Goal: Information Seeking & Learning: Learn about a topic

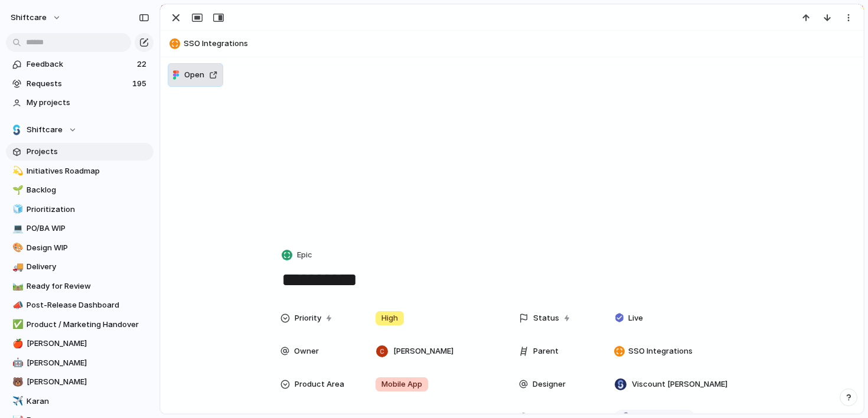
click at [203, 73] on span "Open" at bounding box center [194, 75] width 20 height 12
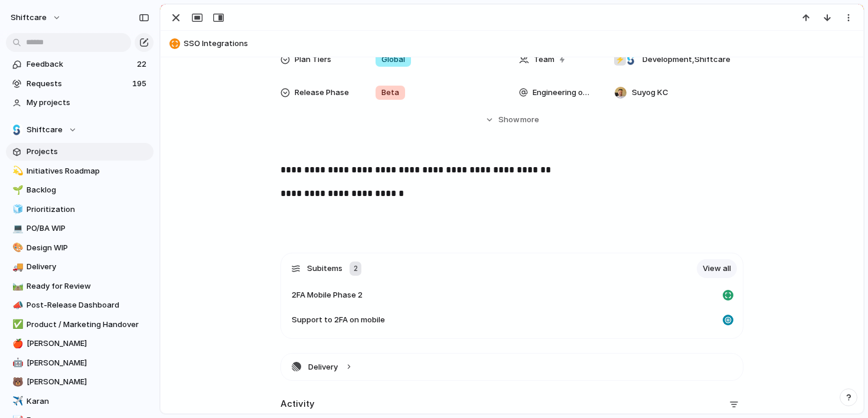
scroll to position [708, 0]
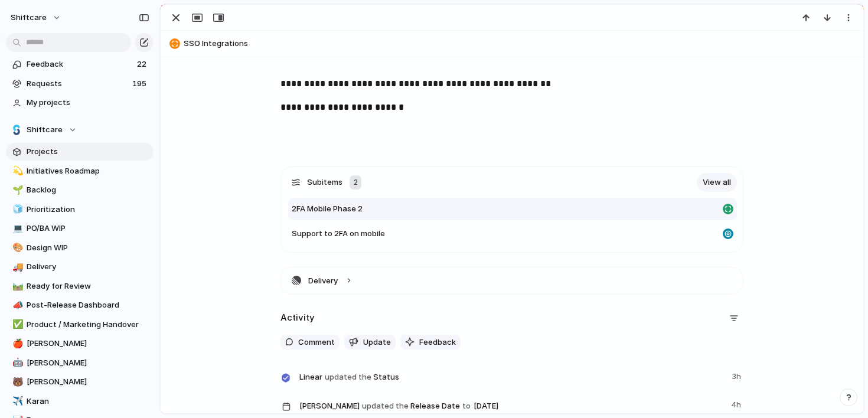
click at [459, 204] on div "2FA Mobile Phase 2" at bounding box center [505, 209] width 426 height 12
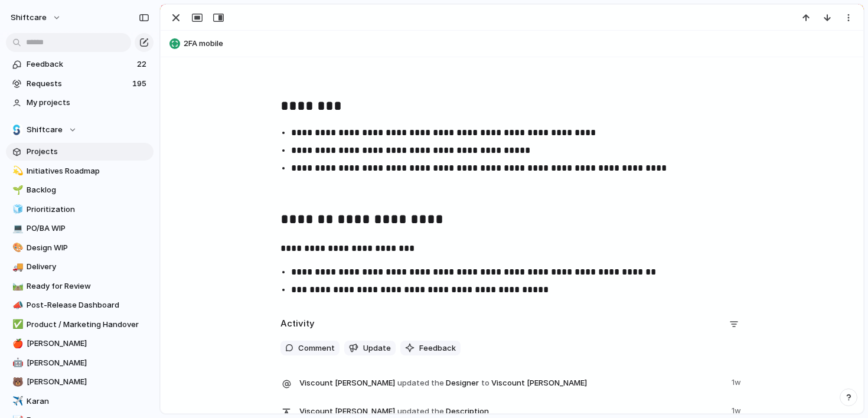
scroll to position [511, 0]
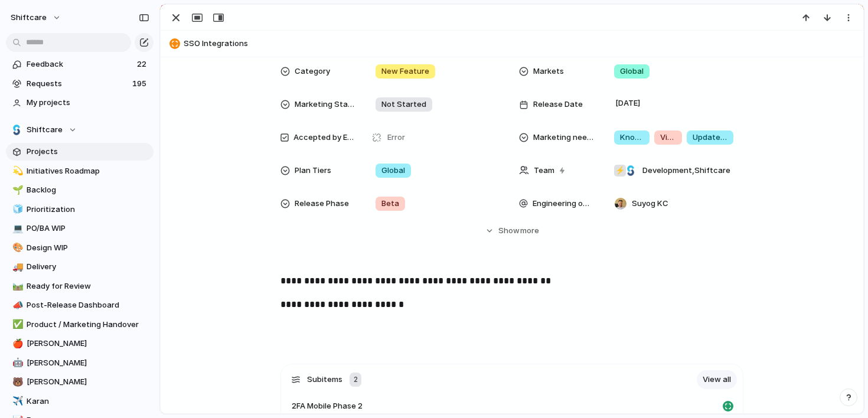
scroll to position [689, 0]
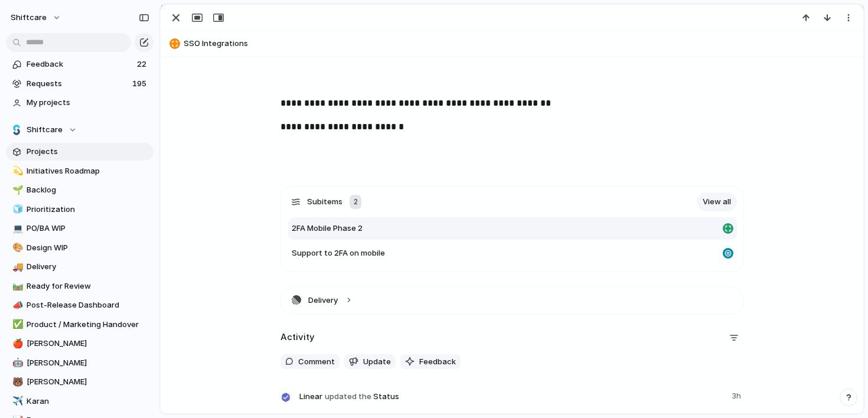
click at [348, 233] on span "2FA Mobile Phase 2" at bounding box center [327, 229] width 71 height 12
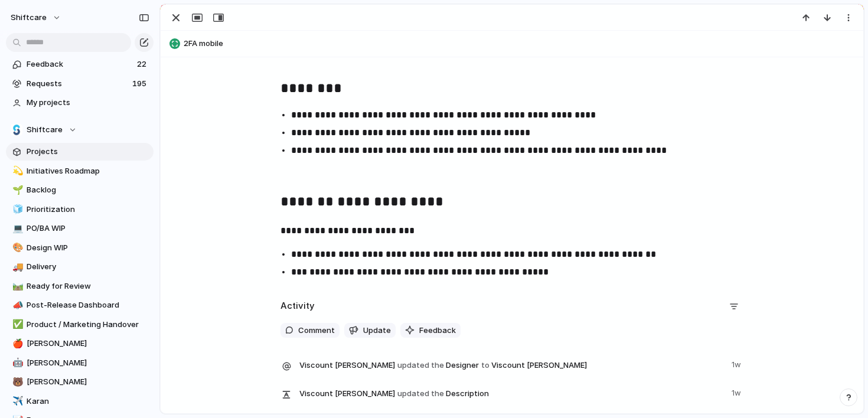
scroll to position [532, 0]
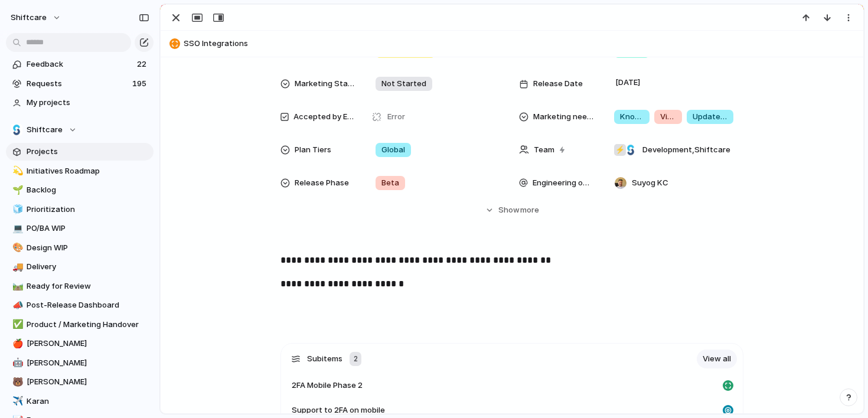
scroll to position [710, 0]
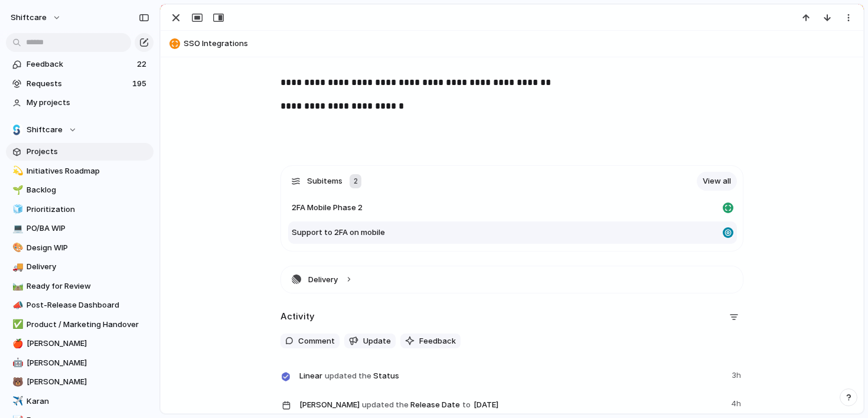
click at [351, 231] on span "Support to 2FA on mobile" at bounding box center [338, 233] width 93 height 12
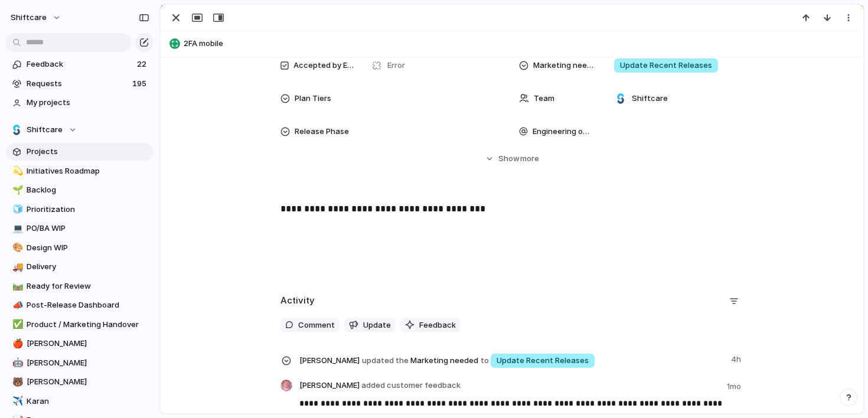
scroll to position [393, 0]
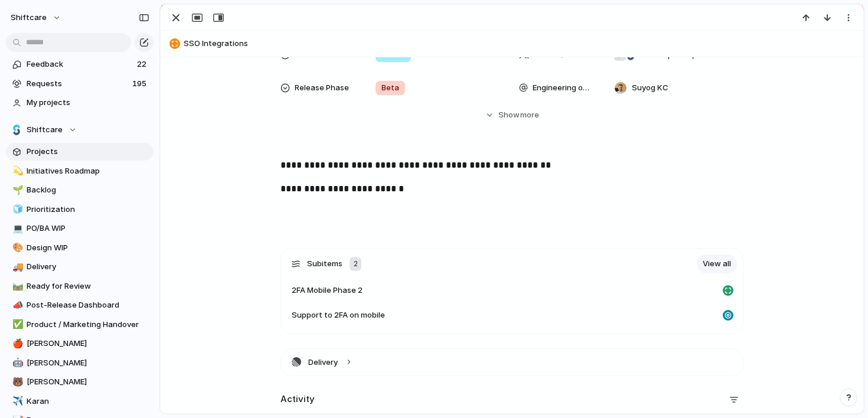
scroll to position [654, 0]
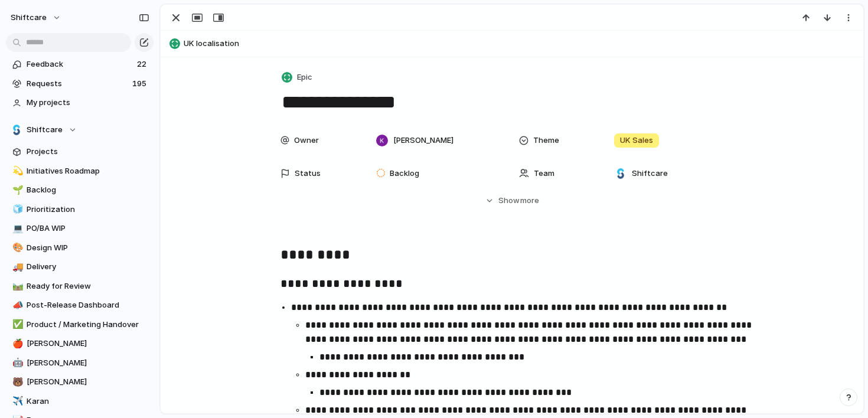
scroll to position [940, 0]
